Goal: Task Accomplishment & Management: Use online tool/utility

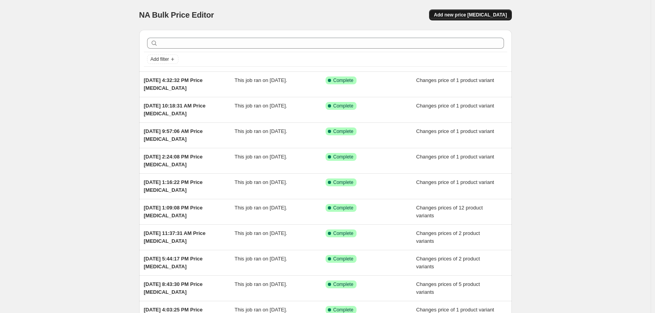
click at [487, 15] on span "Add new price [MEDICAL_DATA]" at bounding box center [470, 15] width 73 height 6
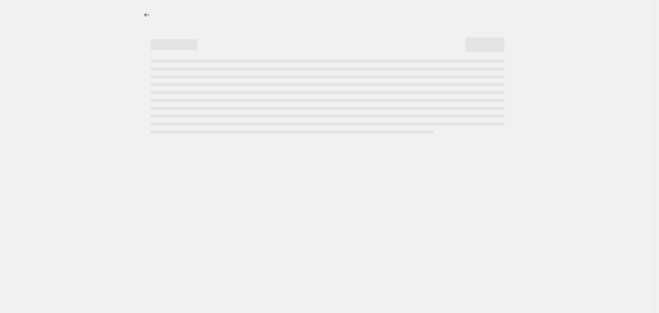
select select "percentage"
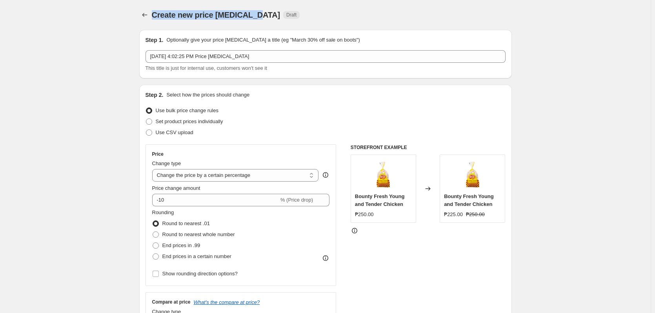
drag, startPoint x: 255, startPoint y: 15, endPoint x: 155, endPoint y: 19, distance: 99.4
click at [155, 19] on span "Create new price [MEDICAL_DATA]" at bounding box center [216, 15] width 129 height 9
click at [155, 18] on span "Create new price [MEDICAL_DATA]" at bounding box center [216, 15] width 129 height 9
click at [316, 13] on div "Create new price [MEDICAL_DATA] Draft" at bounding box center [277, 14] width 251 height 11
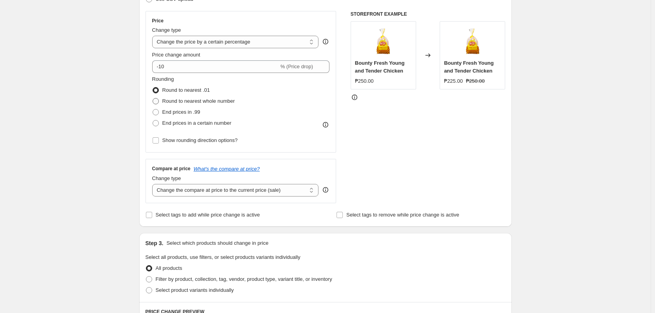
scroll to position [118, 0]
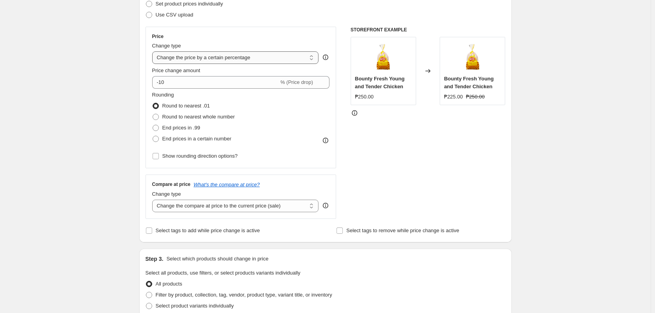
click at [215, 62] on select "Change the price to a certain amount Change the price by a certain amount Chang…" at bounding box center [235, 57] width 167 height 13
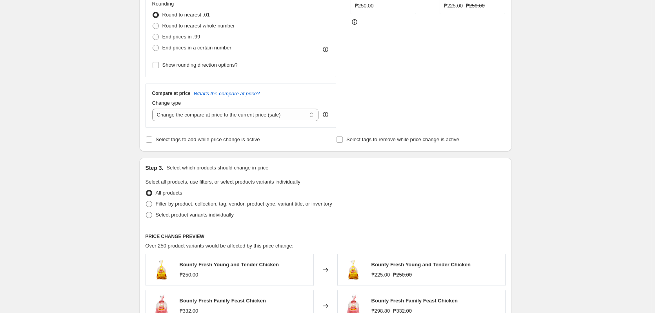
scroll to position [197, 0]
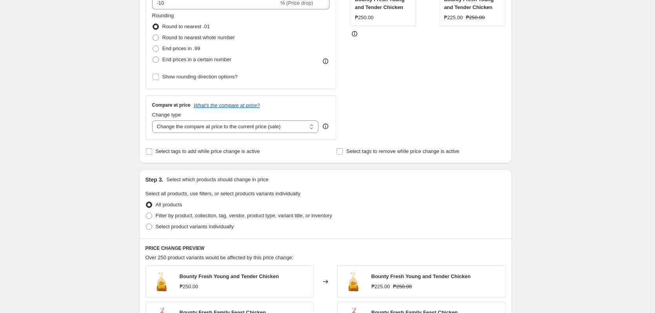
click at [499, 189] on div "Step 3. Select which products should change in price Select all products, use f…" at bounding box center [325, 204] width 373 height 69
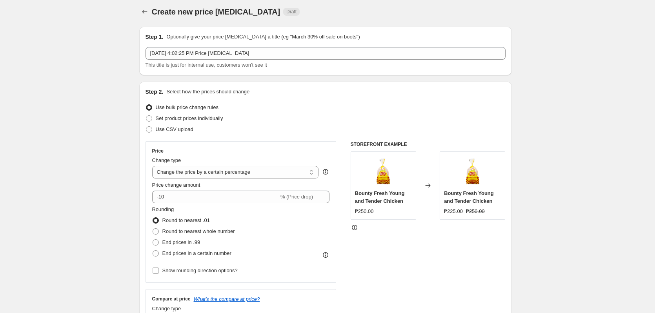
scroll to position [0, 0]
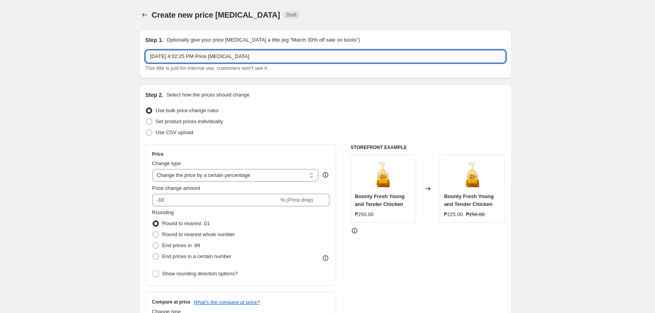
click at [254, 53] on input "[DATE] 4:02:25 PM Price [MEDICAL_DATA]" at bounding box center [326, 56] width 360 height 13
click at [446, 26] on div "Create new price [MEDICAL_DATA]. This page is ready Create new price [MEDICAL_D…" at bounding box center [325, 15] width 373 height 30
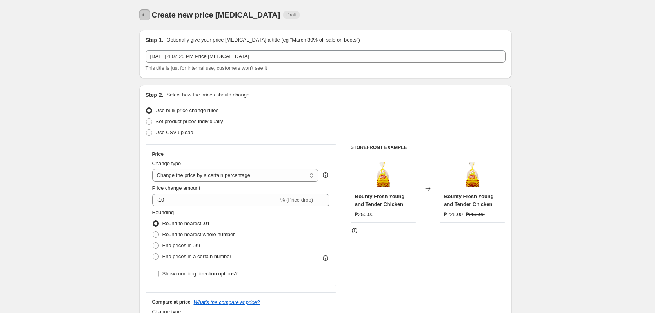
click at [149, 13] on icon "Price change jobs" at bounding box center [145, 15] width 8 height 8
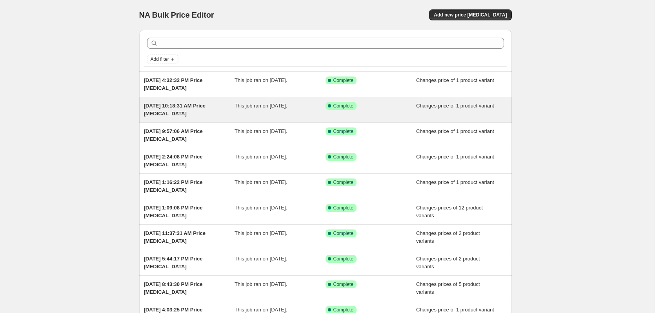
click at [388, 106] on div "Success Complete Complete" at bounding box center [365, 106] width 79 height 8
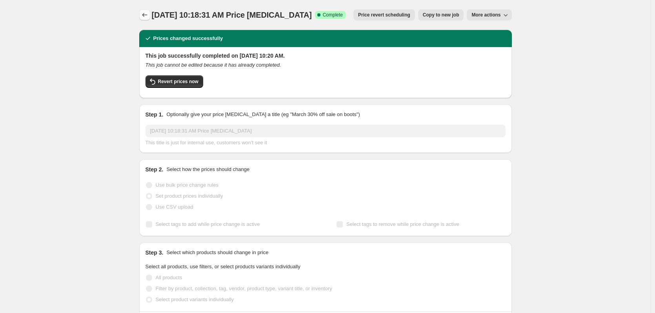
click at [144, 16] on icon "Price change jobs" at bounding box center [145, 15] width 8 height 8
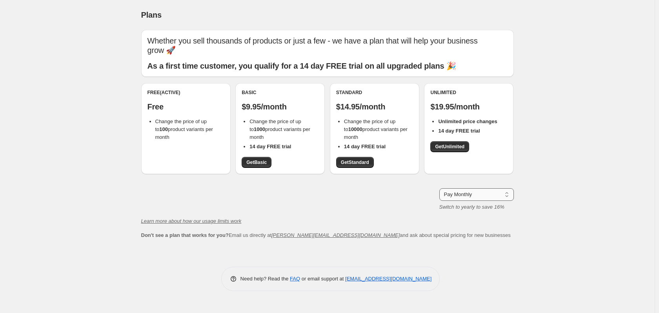
click at [473, 195] on select "Pay Monthly Pay Yearly (Save 16%)" at bounding box center [477, 194] width 75 height 13
click at [551, 175] on div "Plans. This page is ready Plans Whether you sell thousands of products or just …" at bounding box center [327, 156] width 655 height 313
drag, startPoint x: 443, startPoint y: 236, endPoint x: 430, endPoint y: 239, distance: 13.2
click at [430, 239] on div "Don't see a plan that works for you? Email us directly at [PERSON_NAME][EMAIL_A…" at bounding box center [327, 236] width 373 height 8
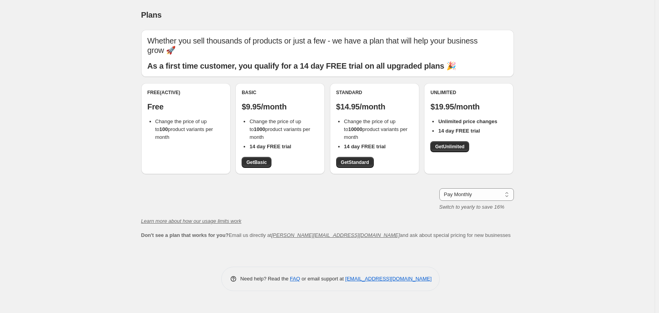
click at [429, 238] on span "Don't see a plan that works for you? Email us directly at [PERSON_NAME][EMAIL_A…" at bounding box center [326, 235] width 370 height 6
